Goal: Transaction & Acquisition: Purchase product/service

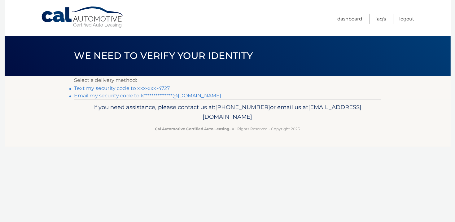
click at [112, 88] on link "Text my security code to xxx-xxx-4727" at bounding box center [122, 88] width 96 height 6
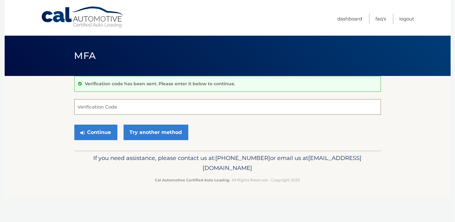
click at [137, 105] on input "Verification Code" at bounding box center [227, 106] width 307 height 15
type input "165156"
click at [101, 133] on button "Continue" at bounding box center [95, 132] width 43 height 15
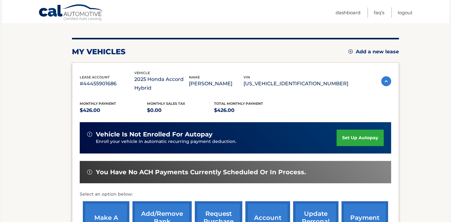
scroll to position [124, 0]
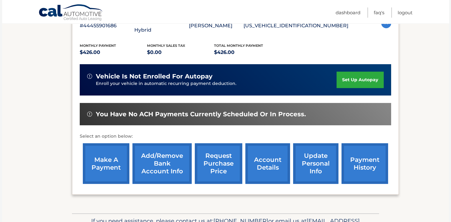
click at [113, 162] on link "make a payment" at bounding box center [106, 163] width 46 height 41
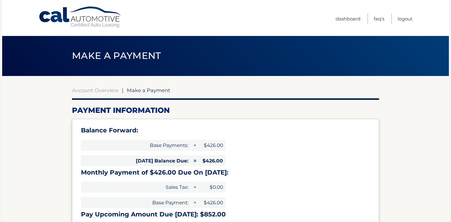
select select "YTQ2MDIwOTQtMWY5Zi00OThiLWEwNjEtNjExNGJiYjEzMzk4"
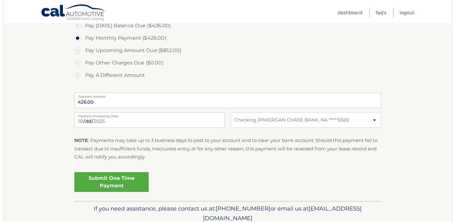
scroll to position [247, 0]
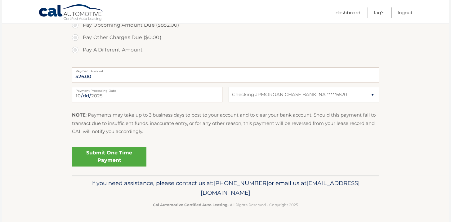
click at [117, 156] on link "Submit One Time Payment" at bounding box center [109, 157] width 74 height 20
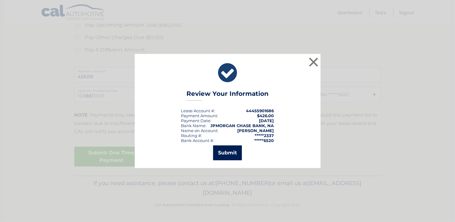
click at [227, 151] on button "Submit" at bounding box center [227, 152] width 29 height 15
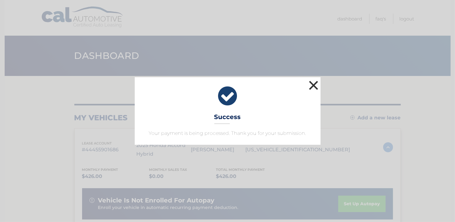
click at [315, 85] on button "×" at bounding box center [314, 85] width 12 height 12
